Goal: Information Seeking & Learning: Check status

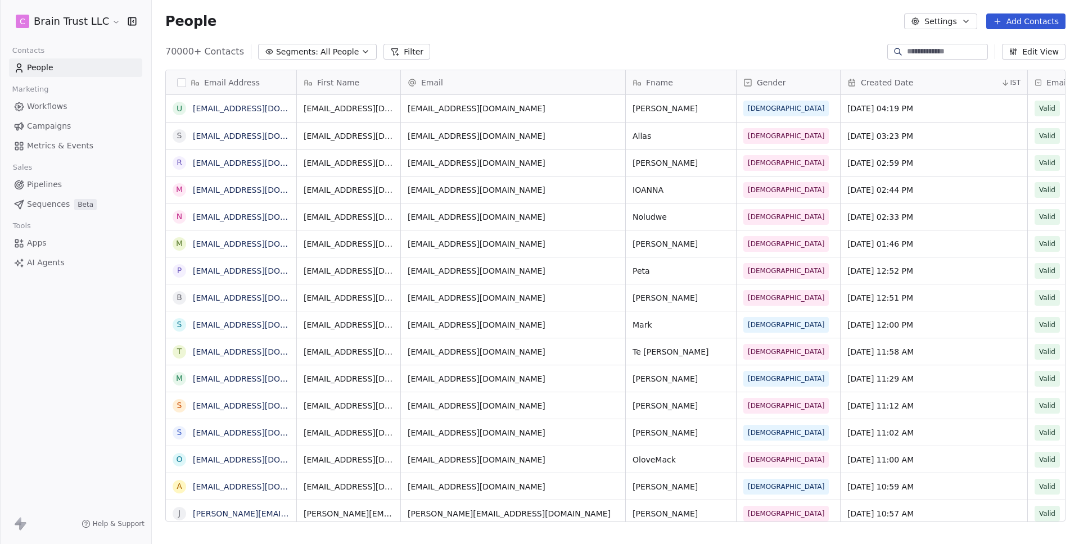
scroll to position [470, 918]
click at [472, 54] on div "70000+ Contacts Segments: All People Filter Edit View" at bounding box center [615, 52] width 927 height 18
drag, startPoint x: 60, startPoint y: 139, endPoint x: 66, endPoint y: 138, distance: 6.8
click at [60, 139] on link "Metrics & Events" at bounding box center [75, 146] width 133 height 19
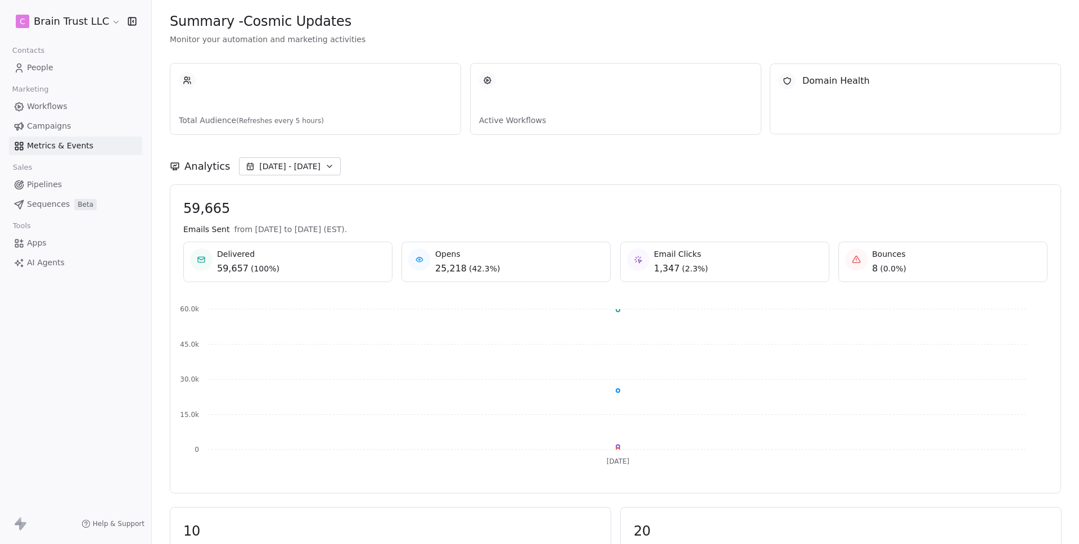
click at [580, 151] on div "Analytics [DATE] - [DATE]" at bounding box center [615, 159] width 891 height 49
click at [370, 161] on div "Analytics [DATE] - [DATE]" at bounding box center [615, 166] width 891 height 18
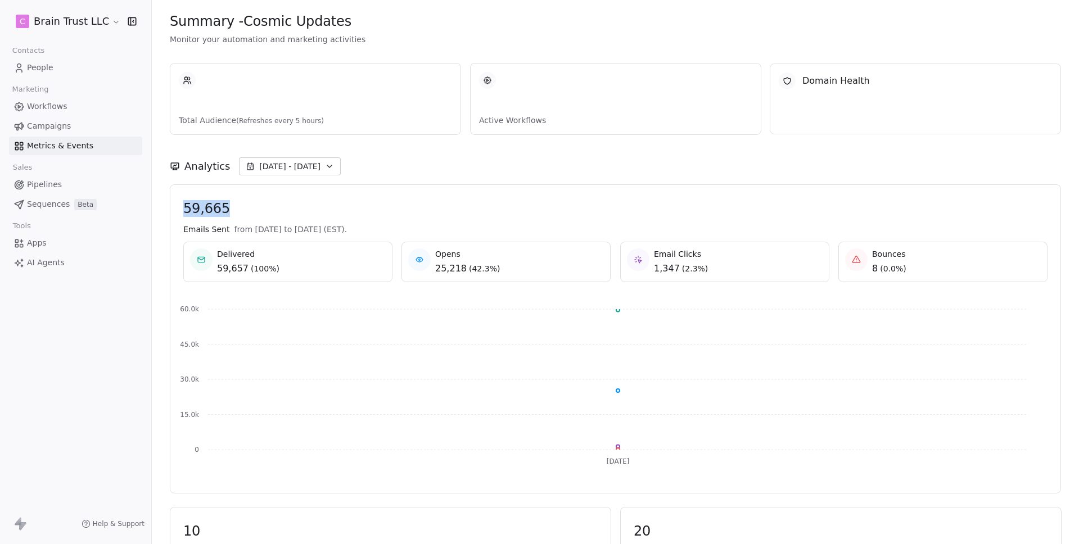
click at [370, 161] on div "Analytics [DATE] - [DATE]" at bounding box center [615, 166] width 891 height 18
click at [374, 167] on div "Analytics [DATE] - [DATE]" at bounding box center [615, 166] width 891 height 18
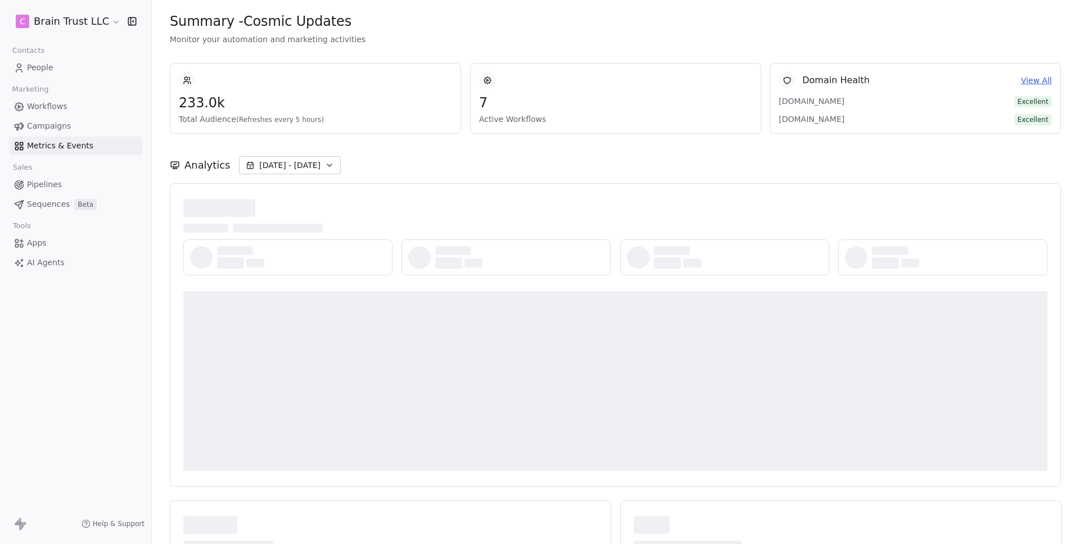
click at [507, 177] on div "Analytics [DATE] - [DATE]" at bounding box center [615, 158] width 891 height 49
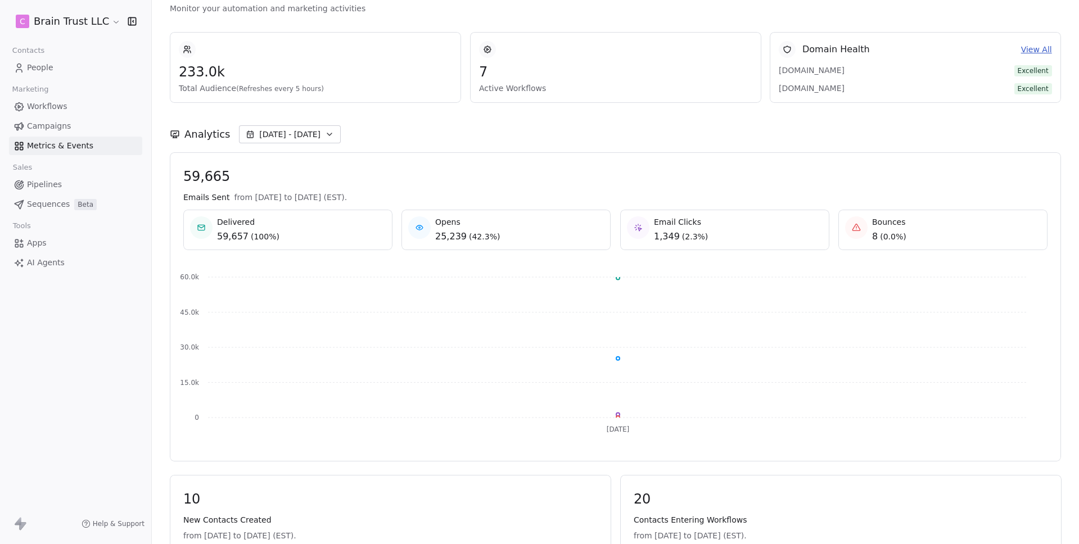
scroll to position [30, 0]
click at [288, 132] on span "[DATE] - [DATE]" at bounding box center [289, 135] width 61 height 11
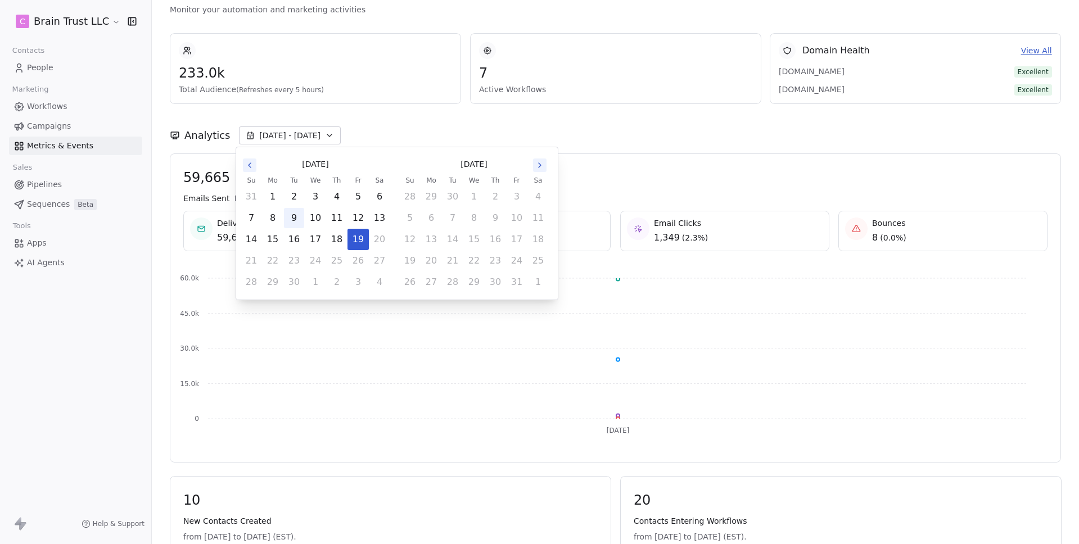
click at [300, 219] on button "9" at bounding box center [294, 218] width 20 height 20
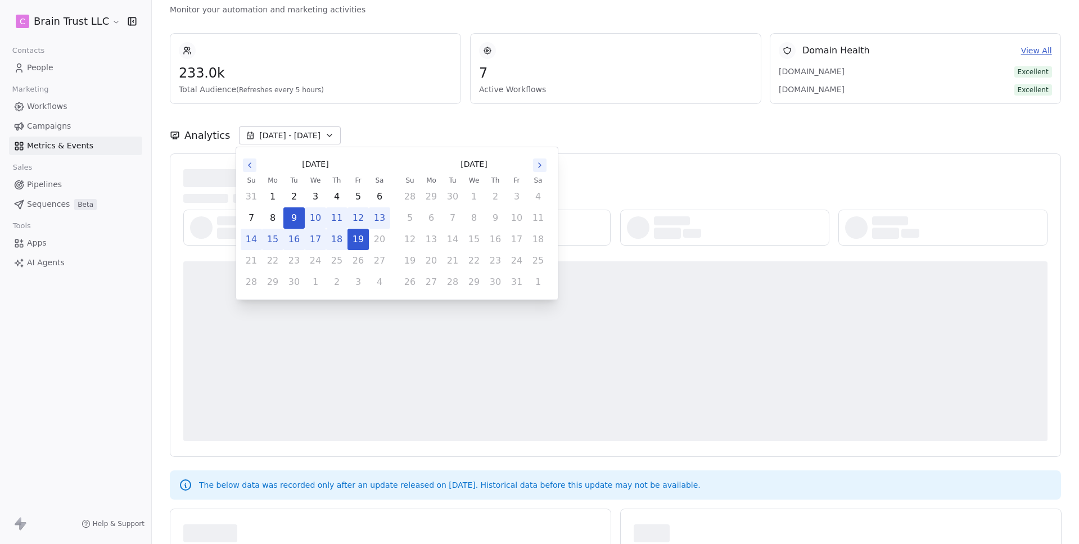
click at [691, 175] on div at bounding box center [615, 305] width 864 height 272
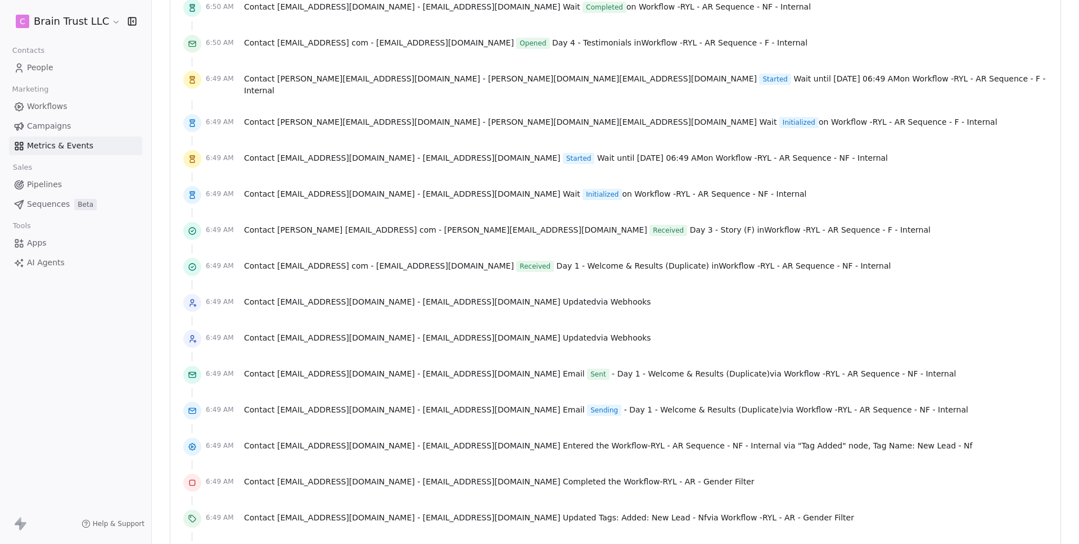
scroll to position [1002, 0]
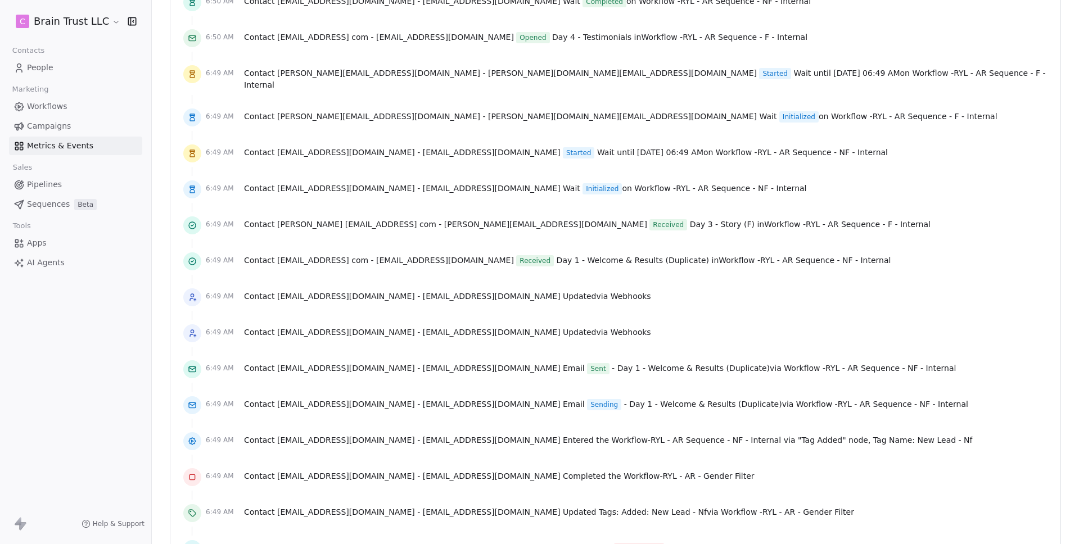
click at [610, 292] on span "Webhooks" at bounding box center [630, 296] width 40 height 9
click at [760, 256] on span "RYL - AR Sequence - NF - Internal" at bounding box center [825, 260] width 130 height 9
